Goal: Check status

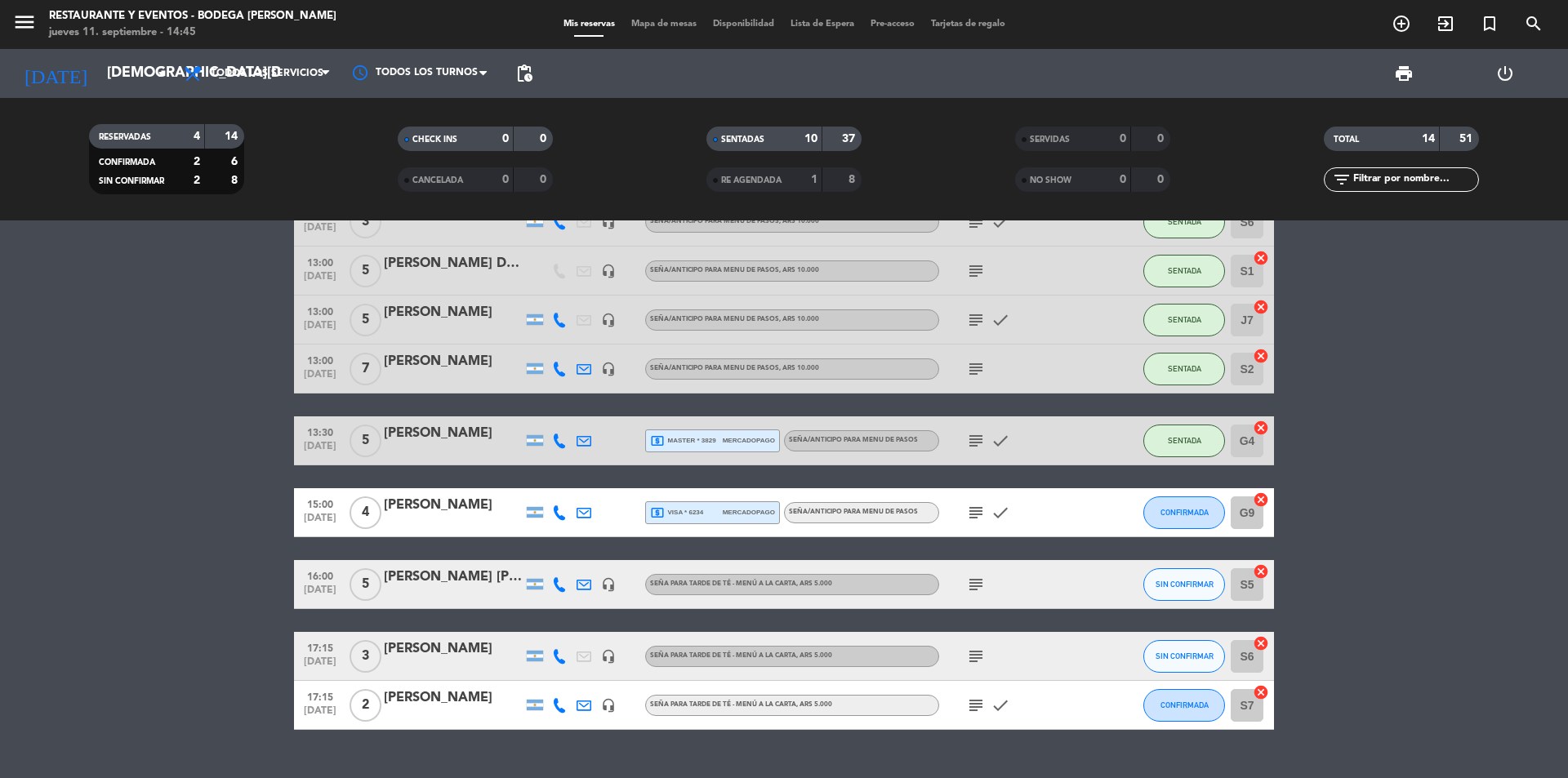
scroll to position [381, 0]
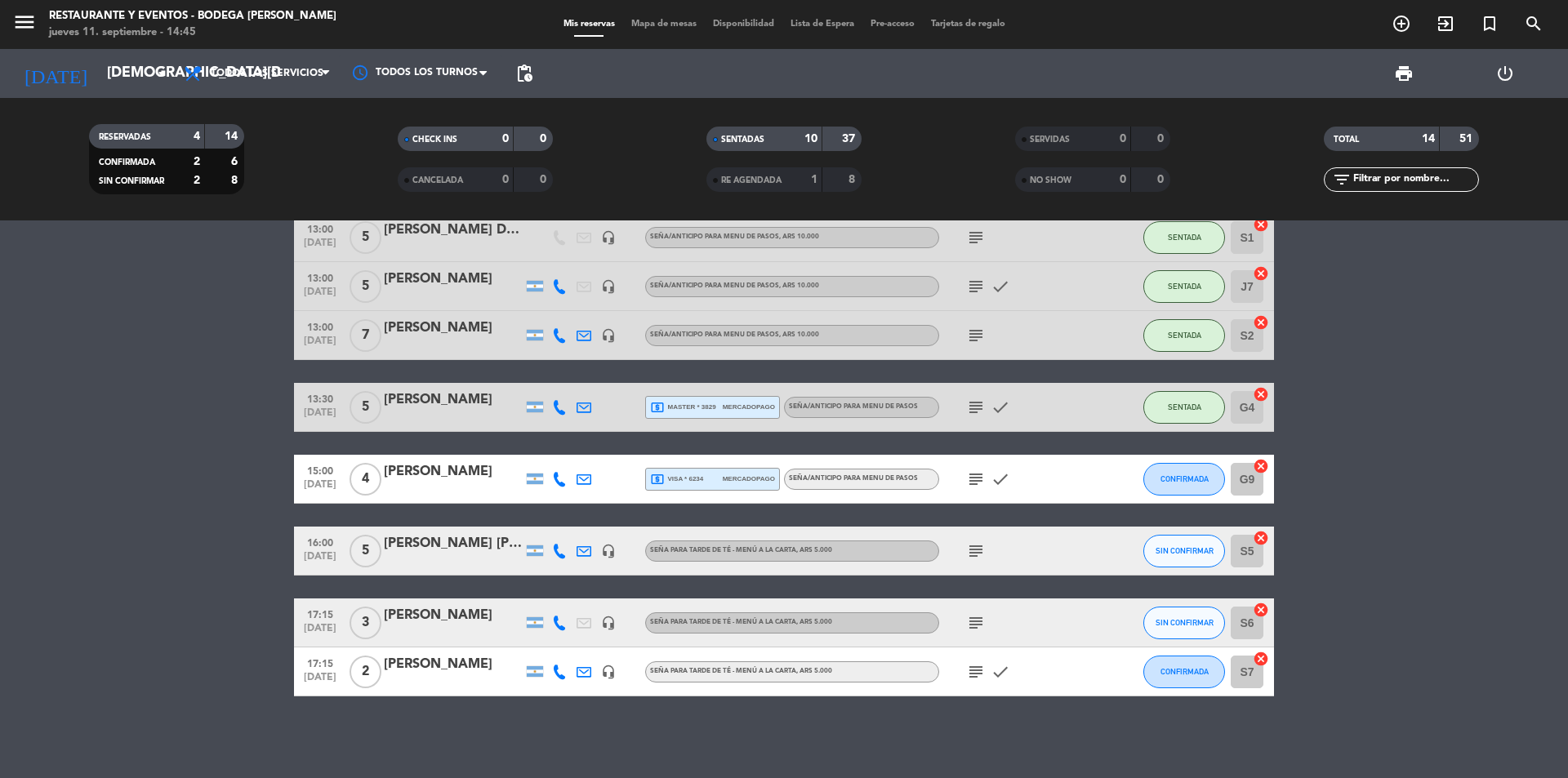
click at [975, 349] on div "subject" at bounding box center [1013, 335] width 147 height 48
click at [976, 338] on icon "subject" at bounding box center [975, 335] width 19 height 19
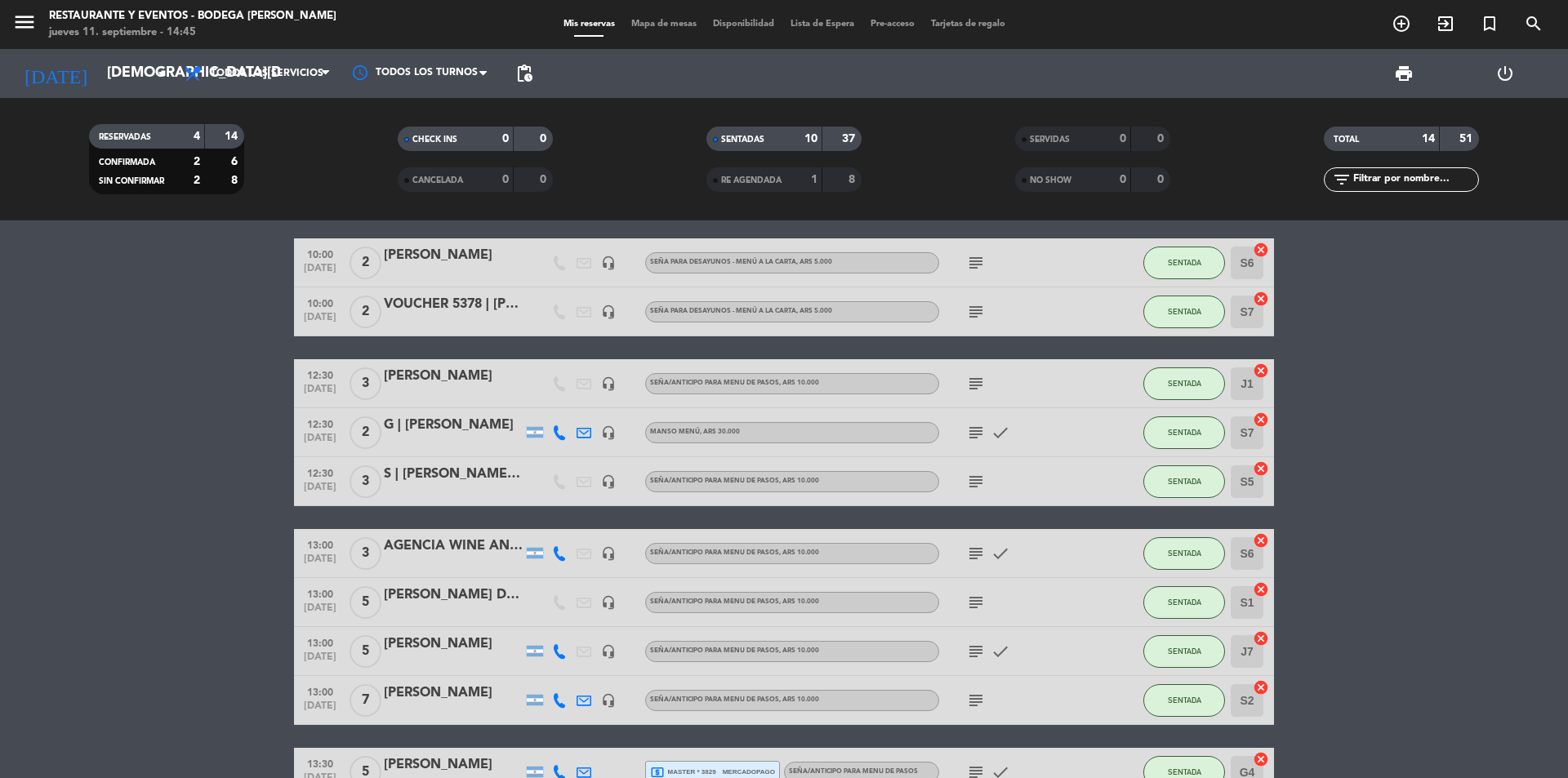
scroll to position [0, 0]
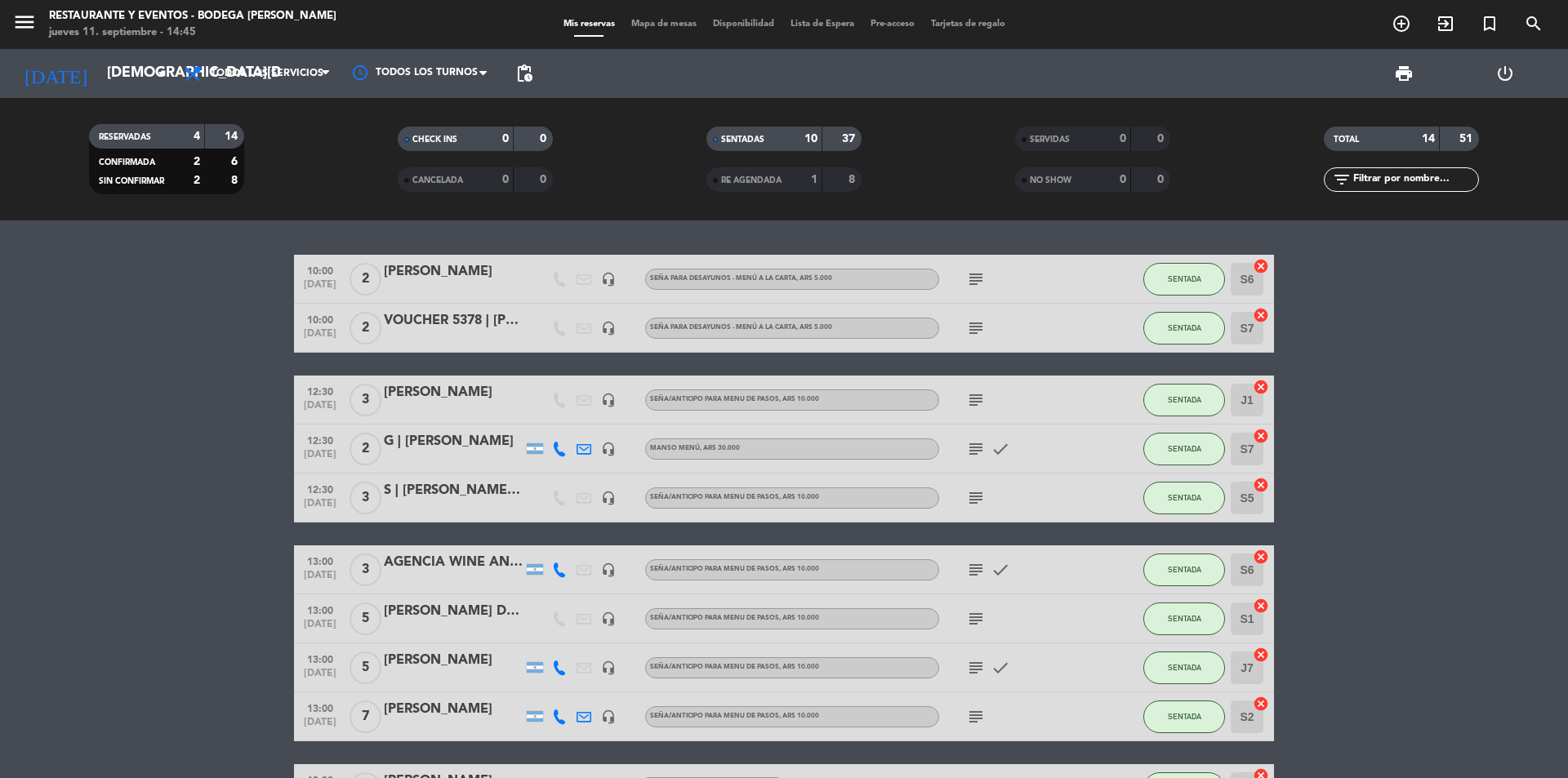
click at [979, 399] on icon "subject" at bounding box center [975, 400] width 19 height 19
click at [970, 458] on div "subject check" at bounding box center [1013, 449] width 147 height 48
click at [971, 448] on icon "subject" at bounding box center [975, 449] width 19 height 19
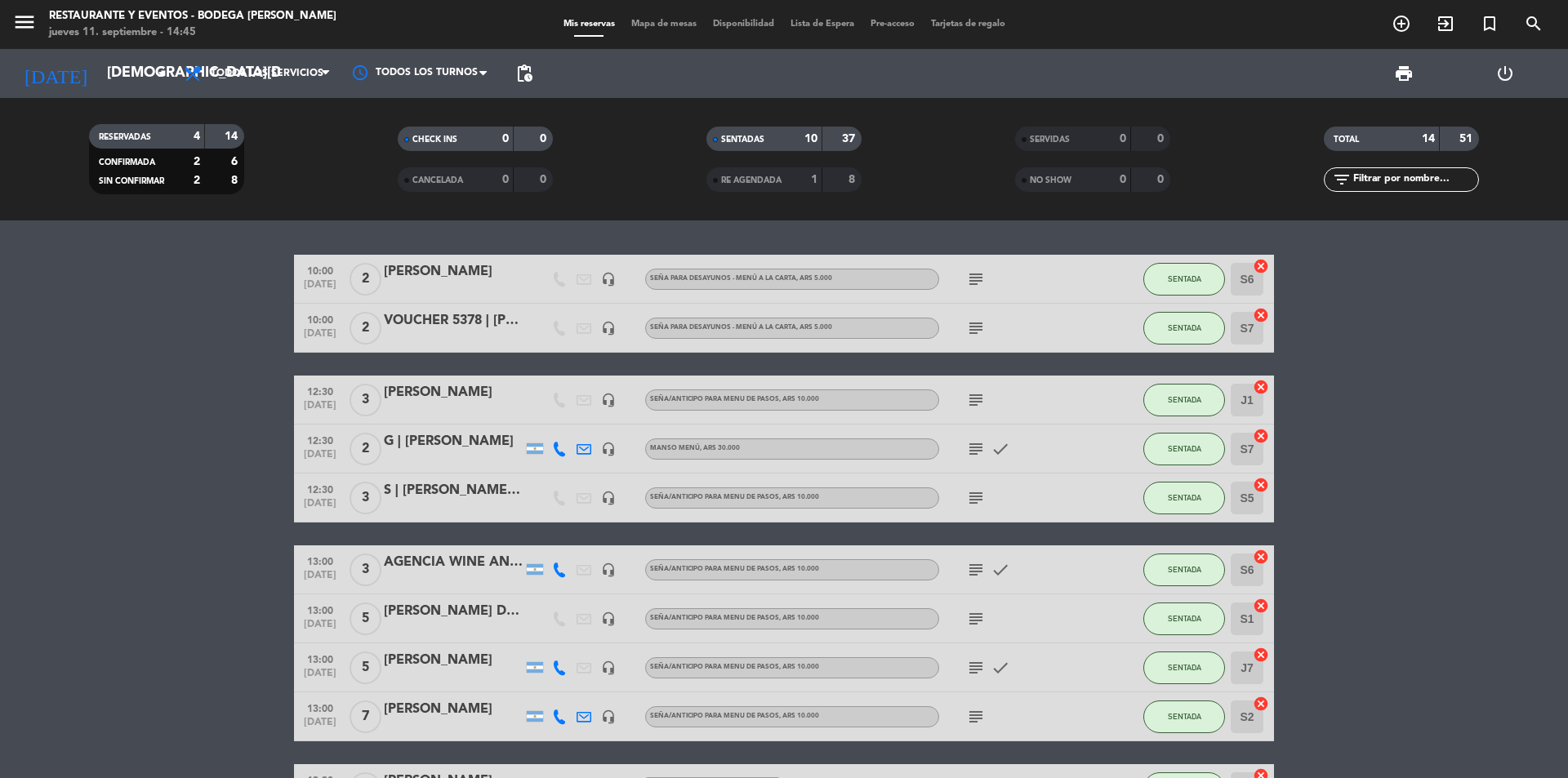
click at [971, 568] on icon "subject" at bounding box center [975, 569] width 19 height 19
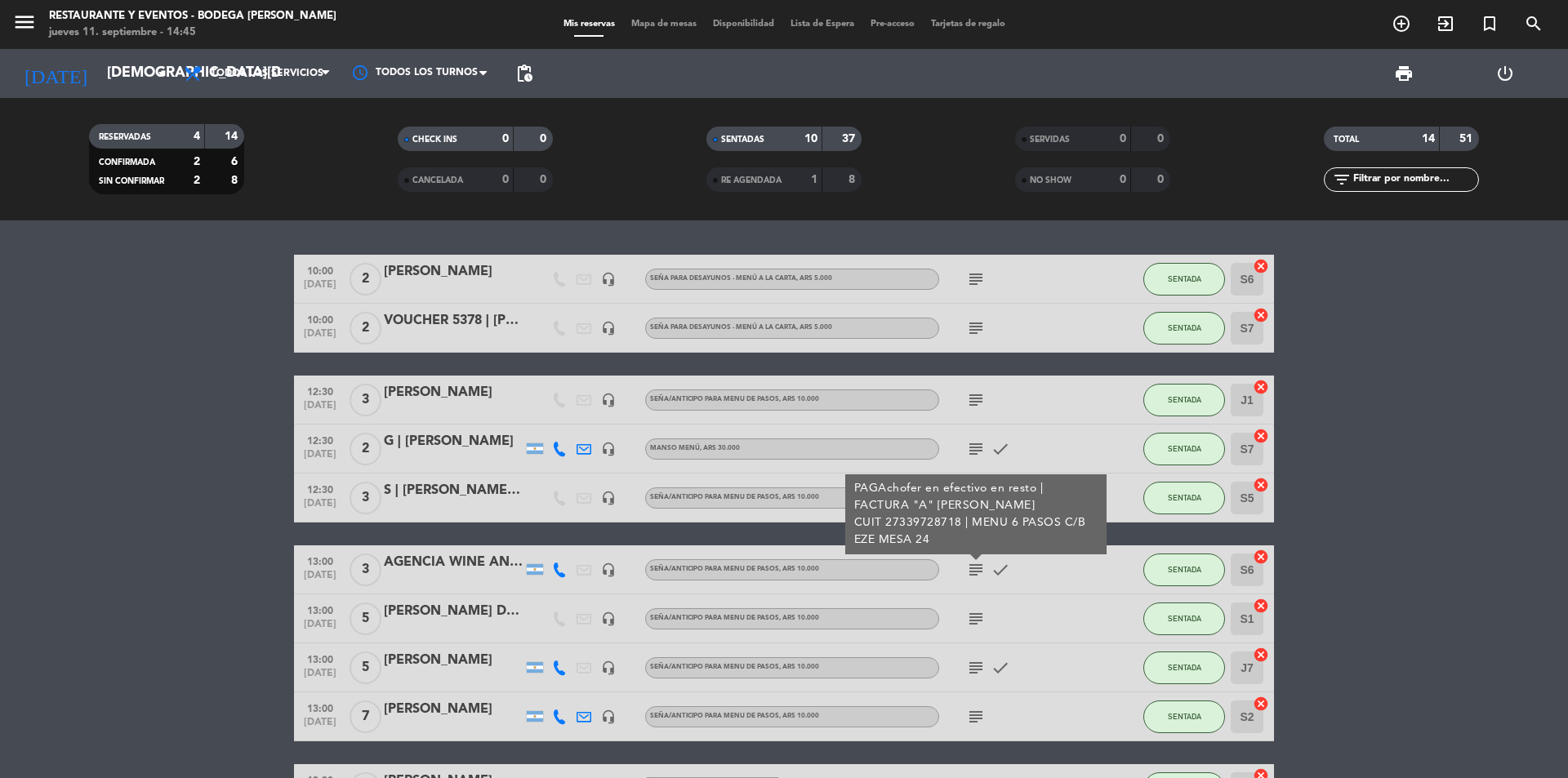
click at [971, 627] on icon "subject" at bounding box center [975, 618] width 19 height 19
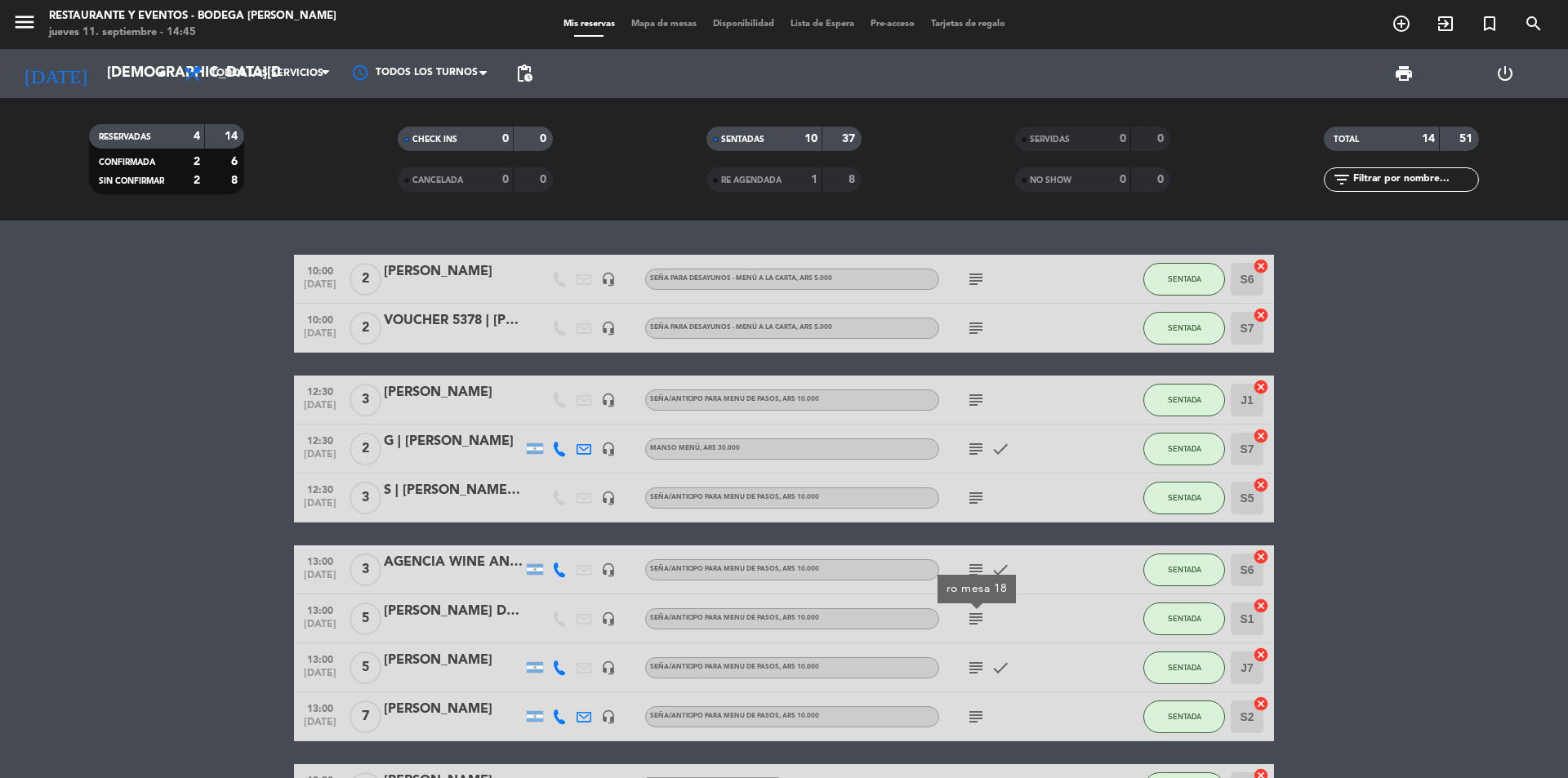
click at [972, 663] on icon "subject" at bounding box center [975, 668] width 19 height 19
click at [976, 703] on div "subject" at bounding box center [1013, 716] width 147 height 48
click at [976, 713] on icon "subject" at bounding box center [975, 717] width 19 height 19
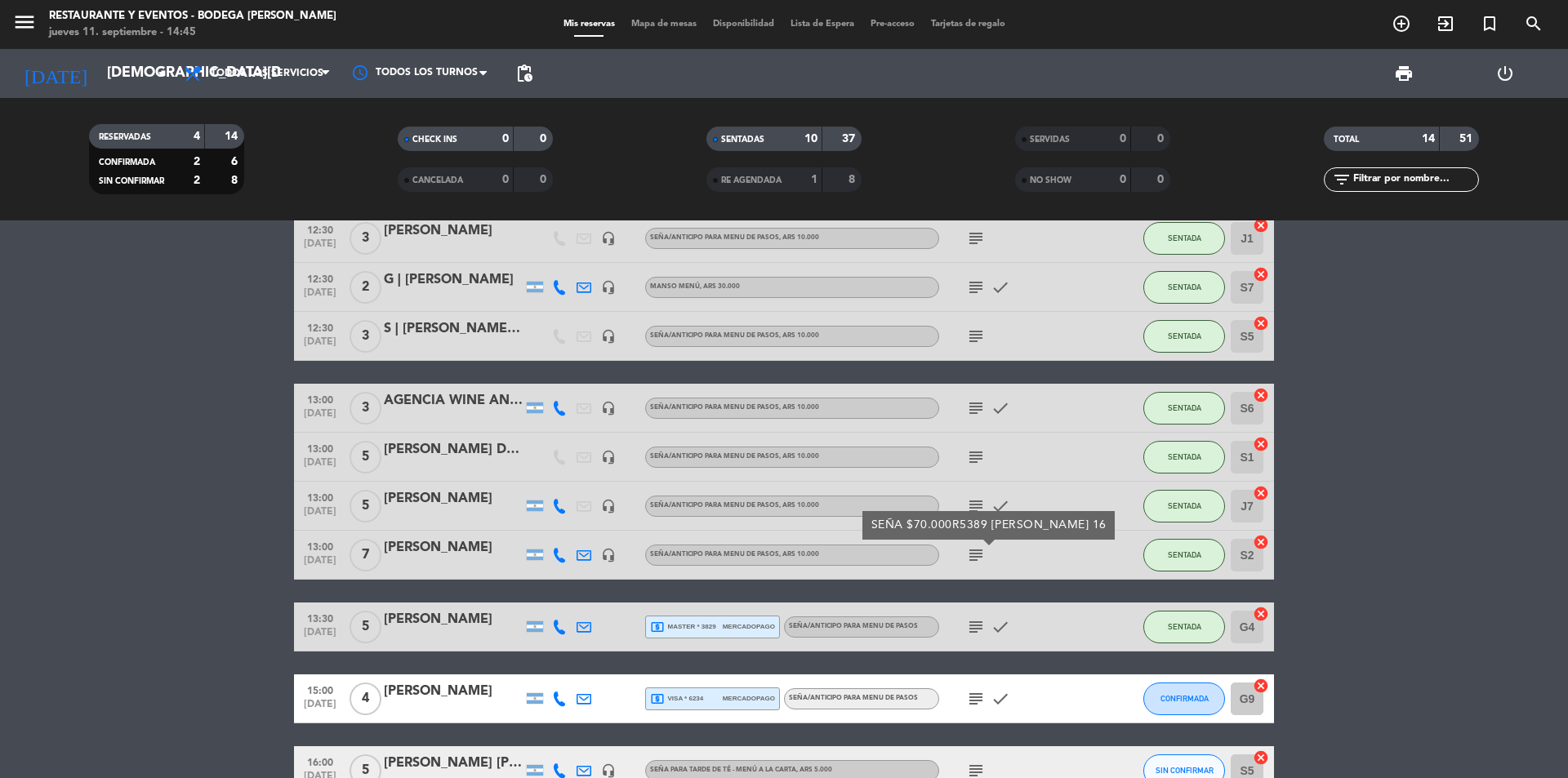
scroll to position [164, 0]
